Goal: Book appointment/travel/reservation

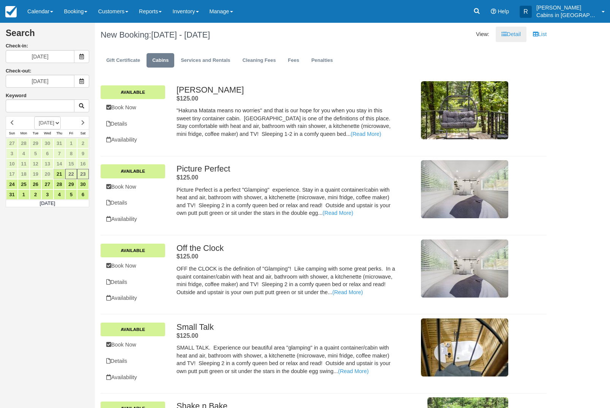
click at [74, 58] on span at bounding box center [81, 56] width 15 height 13
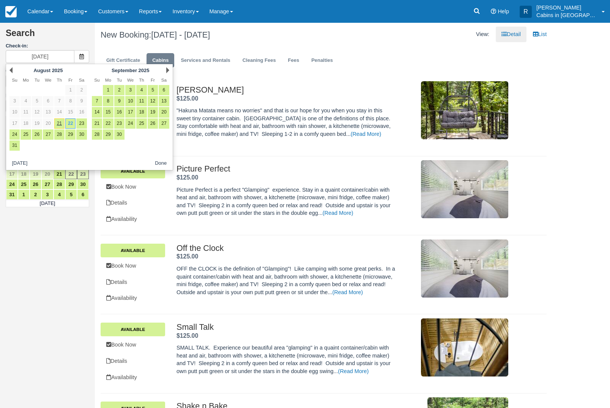
click at [166, 65] on div "Next [DATE]" at bounding box center [130, 70] width 82 height 11
click at [168, 67] on link "Next" at bounding box center [167, 70] width 3 height 6
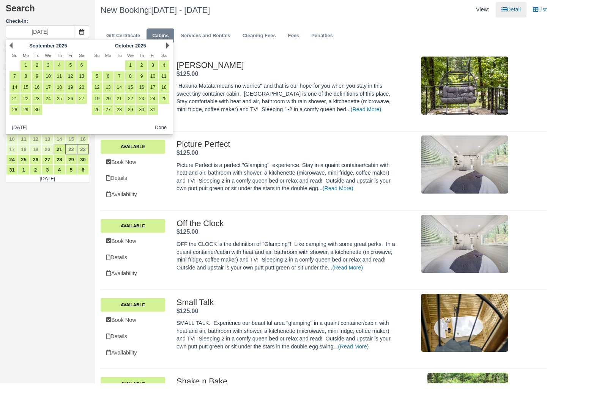
click at [171, 65] on div "Next [DATE]" at bounding box center [130, 70] width 82 height 11
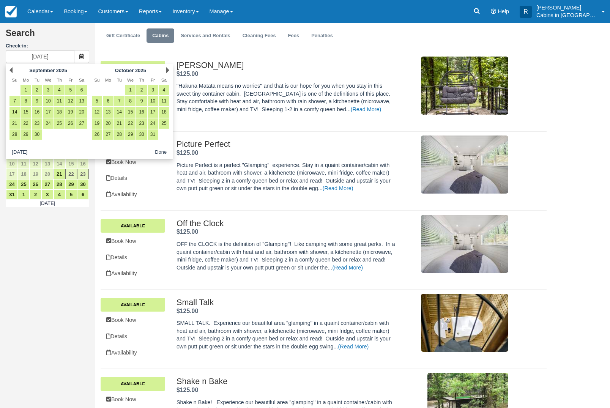
click at [607, 12] on link "R [PERSON_NAME] in [GEOGRAPHIC_DATA]" at bounding box center [562, 11] width 96 height 23
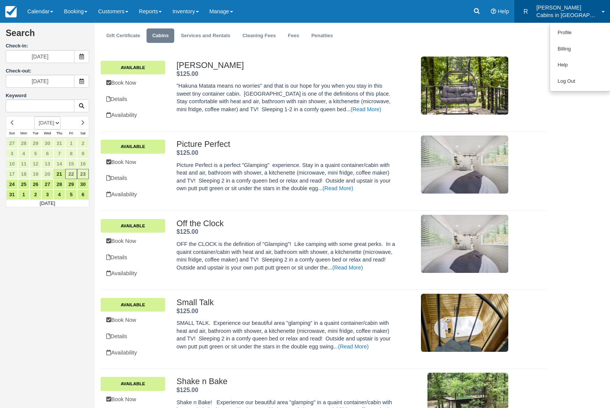
click at [85, 55] on div at bounding box center [305, 204] width 610 height 408
click at [83, 56] on icon at bounding box center [81, 56] width 5 height 5
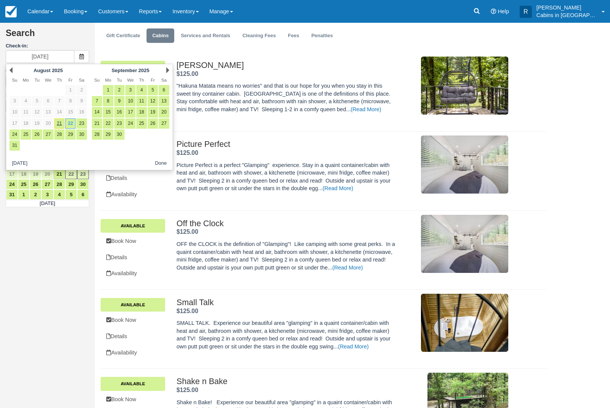
click at [175, 71] on div "Hakuna Matata . $125.00 . "Hakuna Matata means no worries" and that is our hope…" at bounding box center [342, 89] width 343 height 57
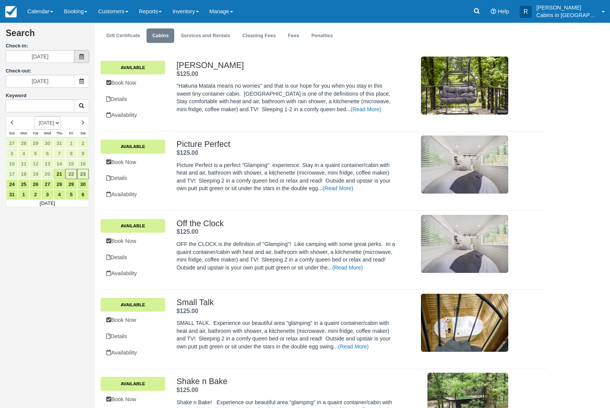
click at [83, 58] on icon at bounding box center [81, 56] width 5 height 5
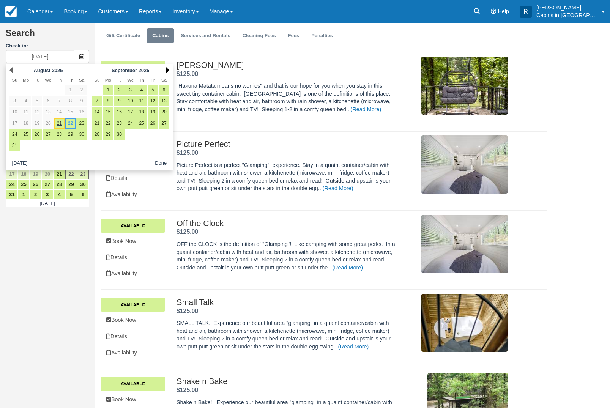
click at [167, 68] on link "Next" at bounding box center [167, 70] width 3 height 6
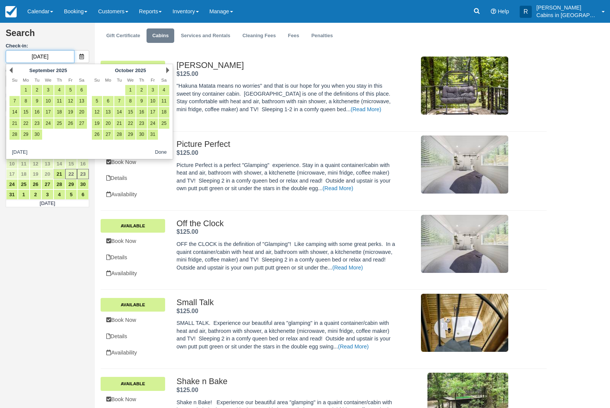
scroll to position [24, 0]
click at [155, 88] on link "3" at bounding box center [153, 90] width 10 height 10
type input "[DATE]"
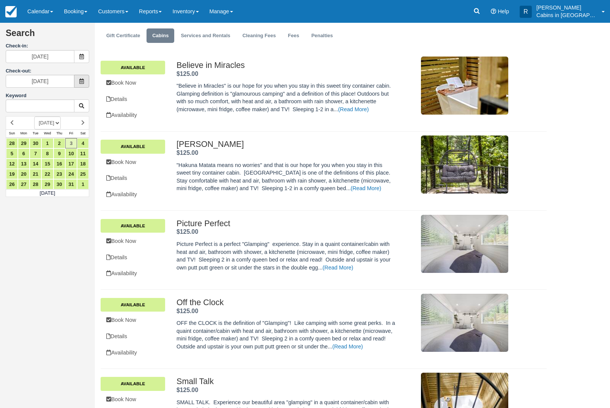
click at [79, 80] on icon at bounding box center [81, 81] width 5 height 5
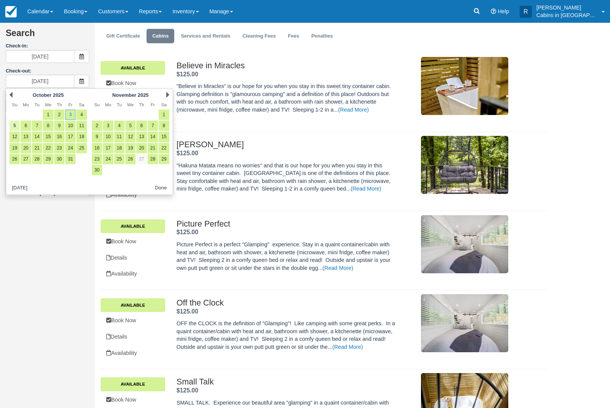
click at [16, 124] on link "5" at bounding box center [14, 126] width 10 height 10
type input "10/05/25"
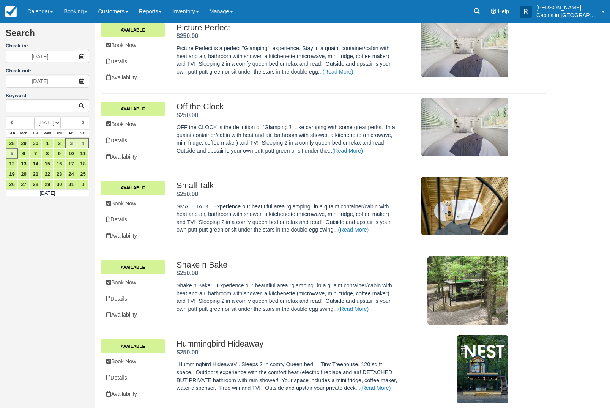
scroll to position [0, 0]
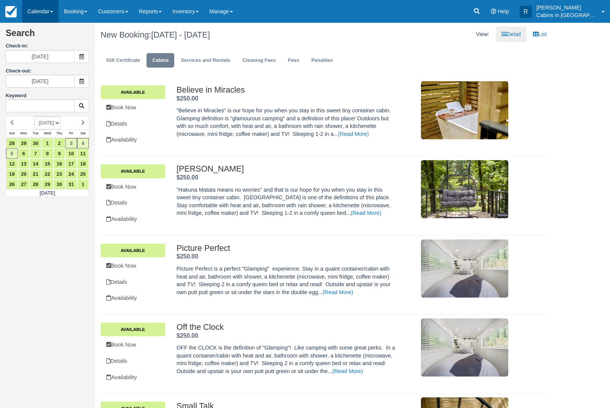
click at [49, 2] on link "Calendar" at bounding box center [40, 11] width 36 height 23
click at [51, 47] on link "Customer" at bounding box center [52, 49] width 60 height 16
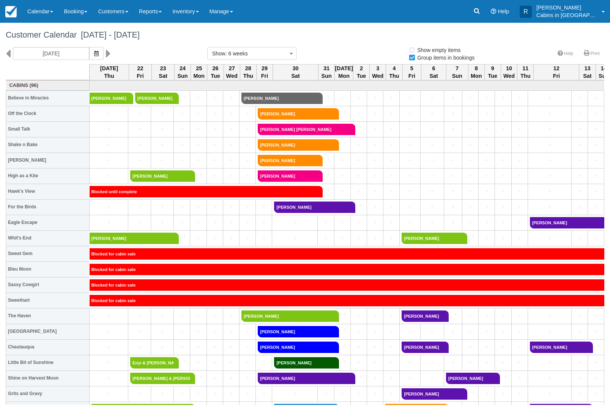
select select
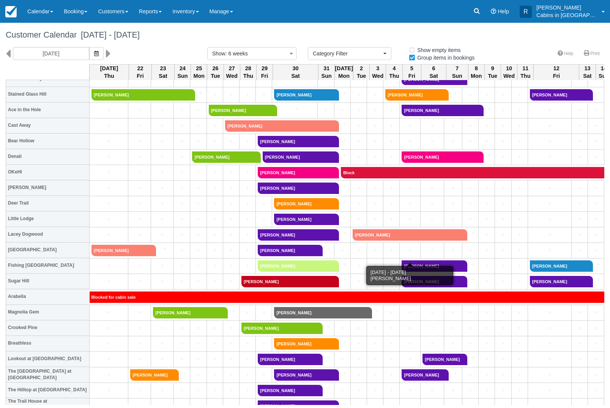
scroll to position [315, 0]
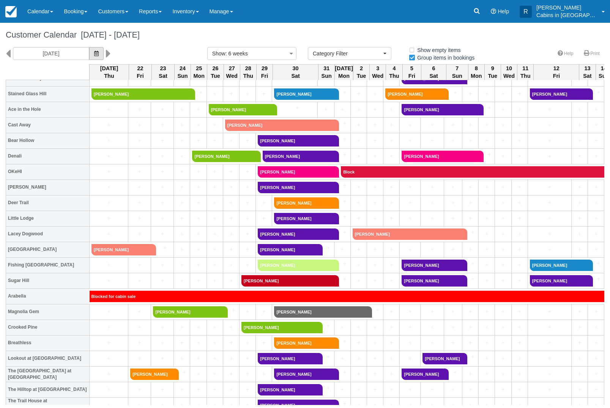
click at [94, 51] on icon "button" at bounding box center [96, 53] width 5 height 5
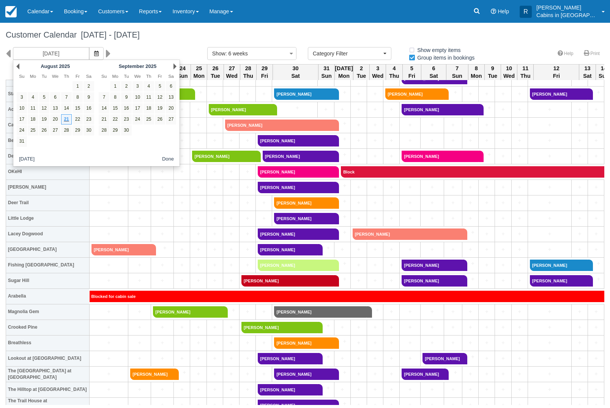
click at [178, 63] on div "Next [DATE]" at bounding box center [137, 66] width 82 height 11
click at [175, 61] on div "Next [DATE]" at bounding box center [137, 66] width 82 height 11
click at [175, 65] on link "Next" at bounding box center [174, 66] width 3 height 6
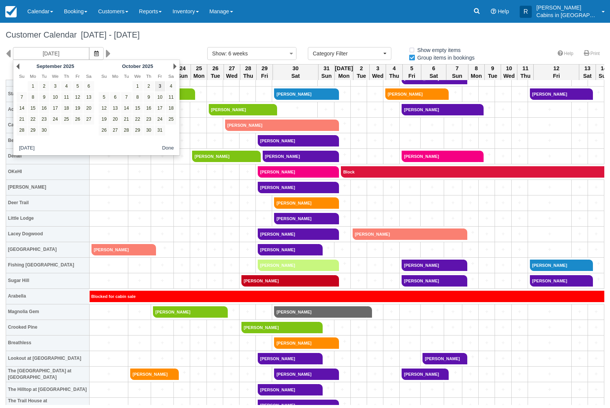
click at [164, 87] on link "3" at bounding box center [160, 86] width 10 height 10
type input "[DATE]"
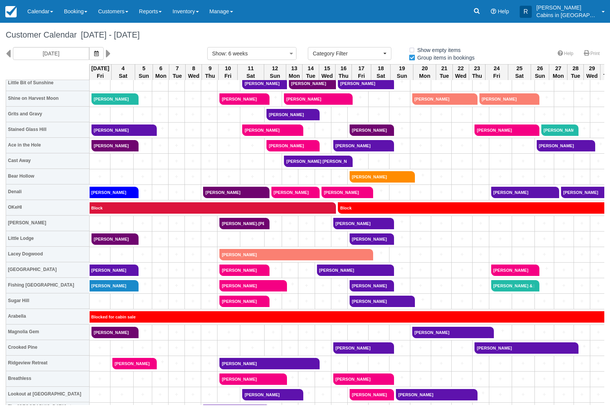
scroll to position [186, 0]
